Goal: Task Accomplishment & Management: Use online tool/utility

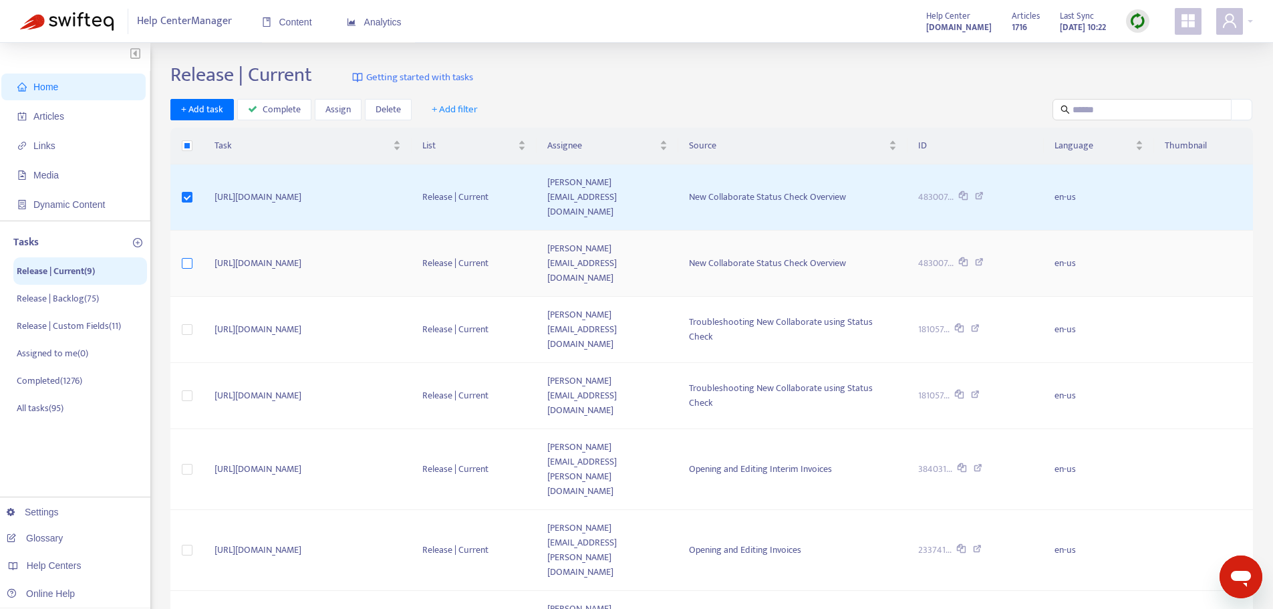
click at [191, 256] on label at bounding box center [187, 263] width 11 height 15
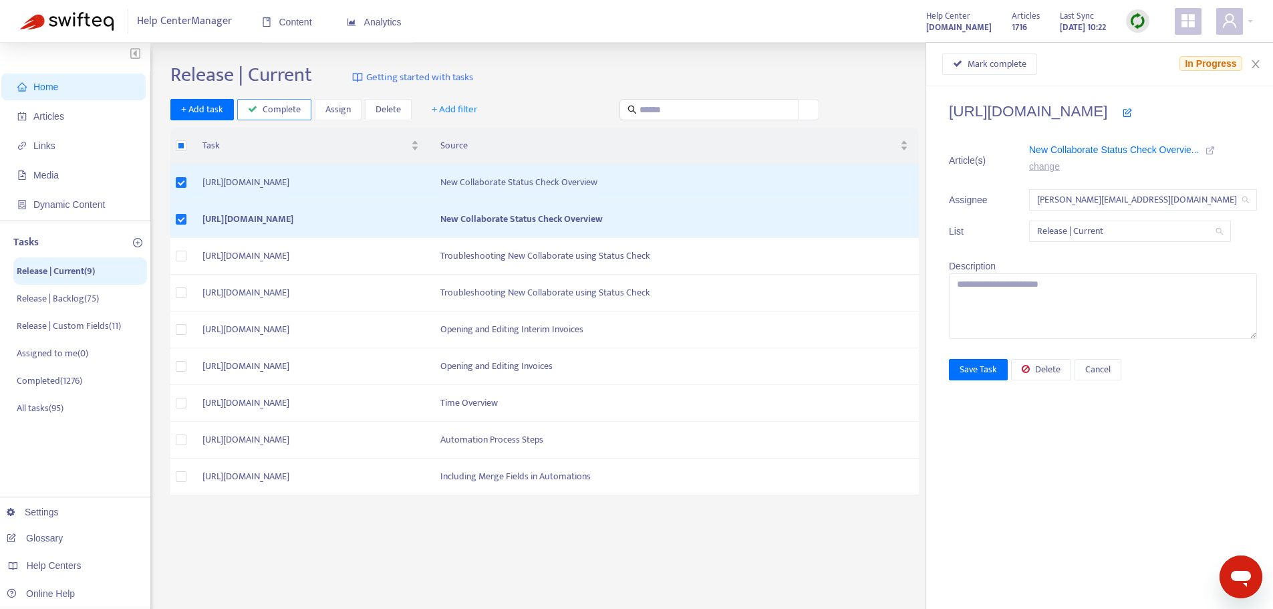
click at [270, 105] on span "Complete" at bounding box center [282, 109] width 38 height 15
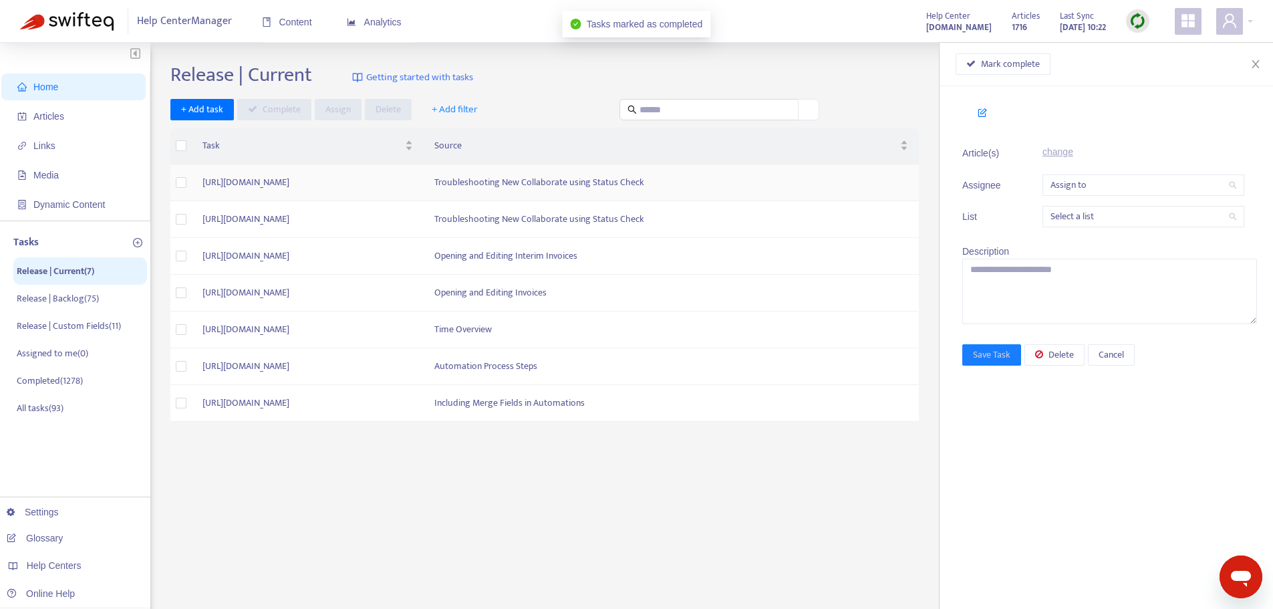
click at [683, 187] on td "Troubleshooting New Collaborate using Status Check" at bounding box center [671, 182] width 495 height 37
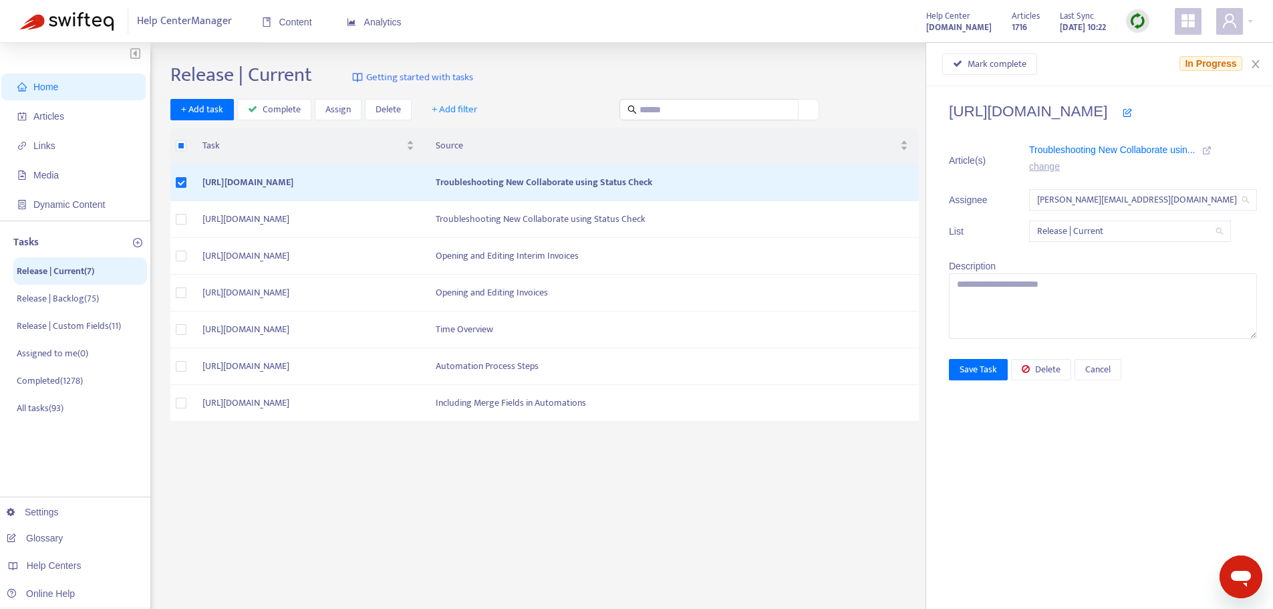
click at [1202, 152] on icon at bounding box center [1206, 150] width 9 height 9
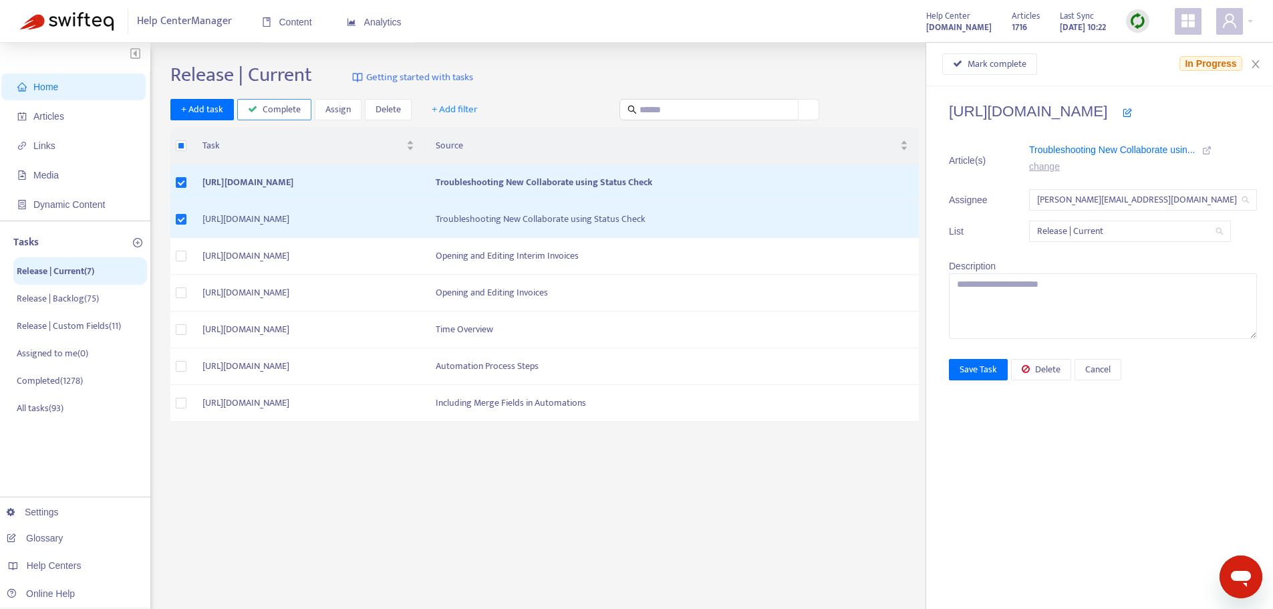
click at [263, 107] on span "Complete" at bounding box center [282, 109] width 38 height 15
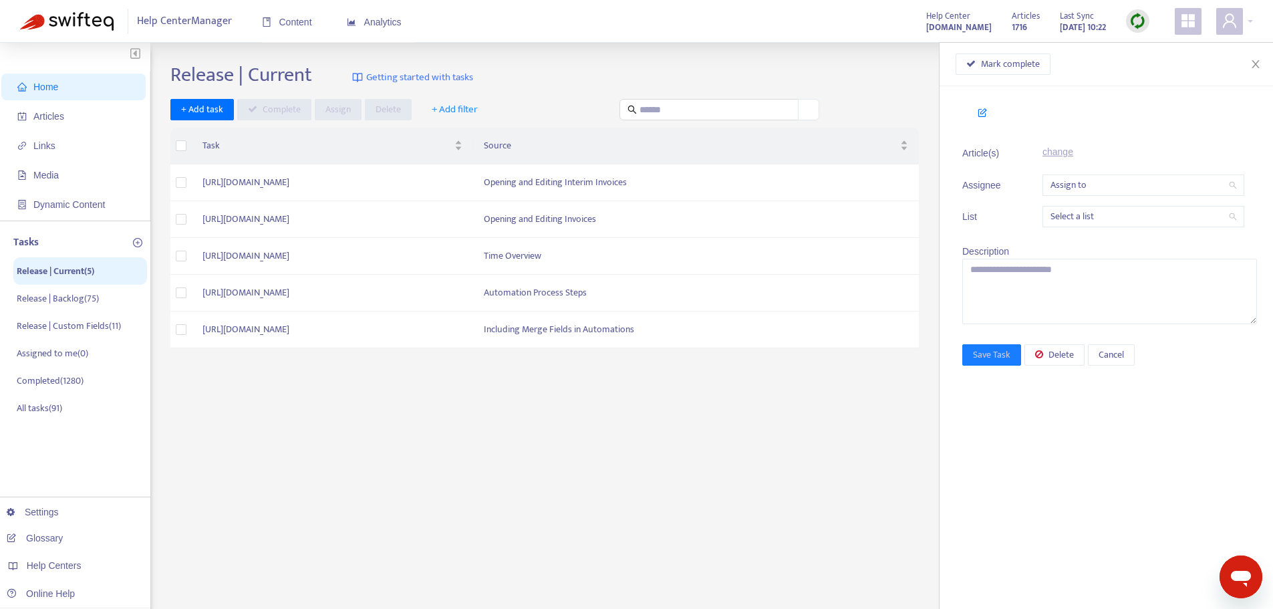
click at [437, 460] on div "Release | Current Getting started with tasks + Add task Complete Assign Delete …" at bounding box center [711, 454] width 1083 height 782
click at [1247, 68] on button "Close" at bounding box center [1256, 64] width 19 height 13
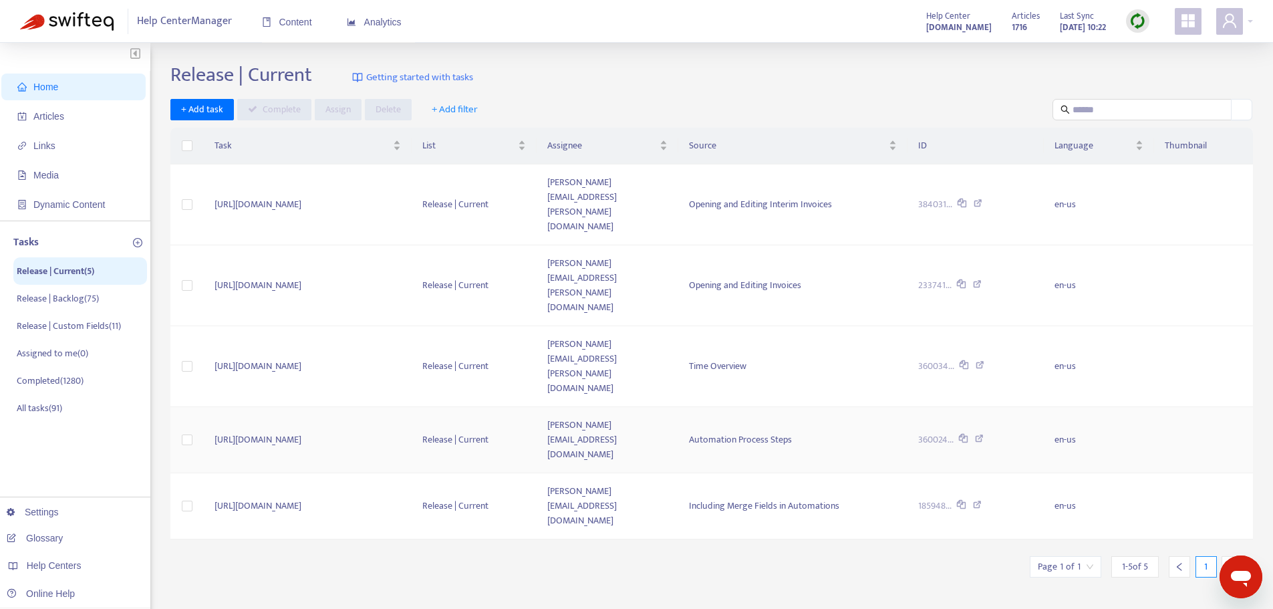
click at [412, 407] on td "[URL][DOMAIN_NAME]" at bounding box center [308, 440] width 209 height 66
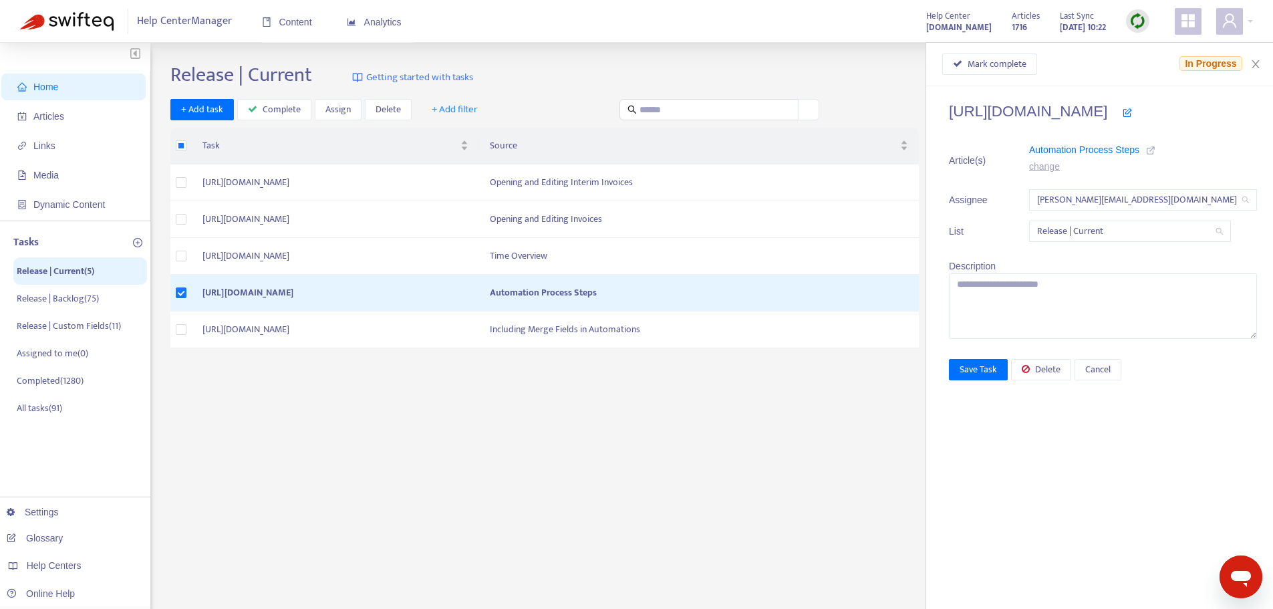
click at [1146, 152] on icon at bounding box center [1150, 150] width 9 height 9
